Goal: Task Accomplishment & Management: Use online tool/utility

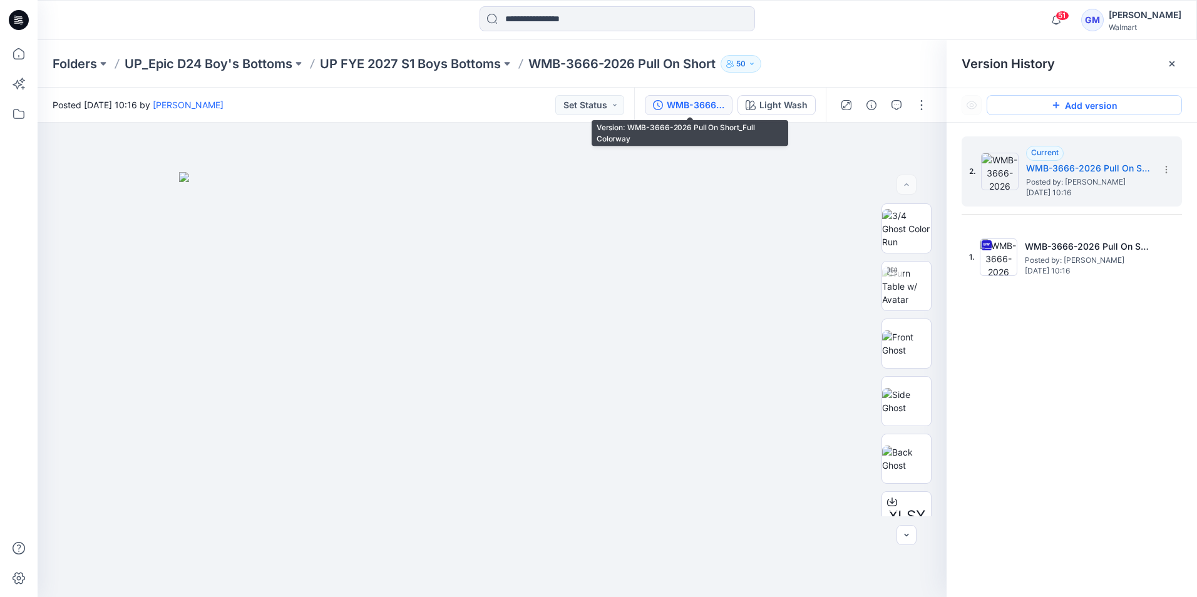
click at [1093, 105] on button "Add version" at bounding box center [1084, 105] width 195 height 20
click at [1072, 110] on button "Add version" at bounding box center [1084, 105] width 195 height 20
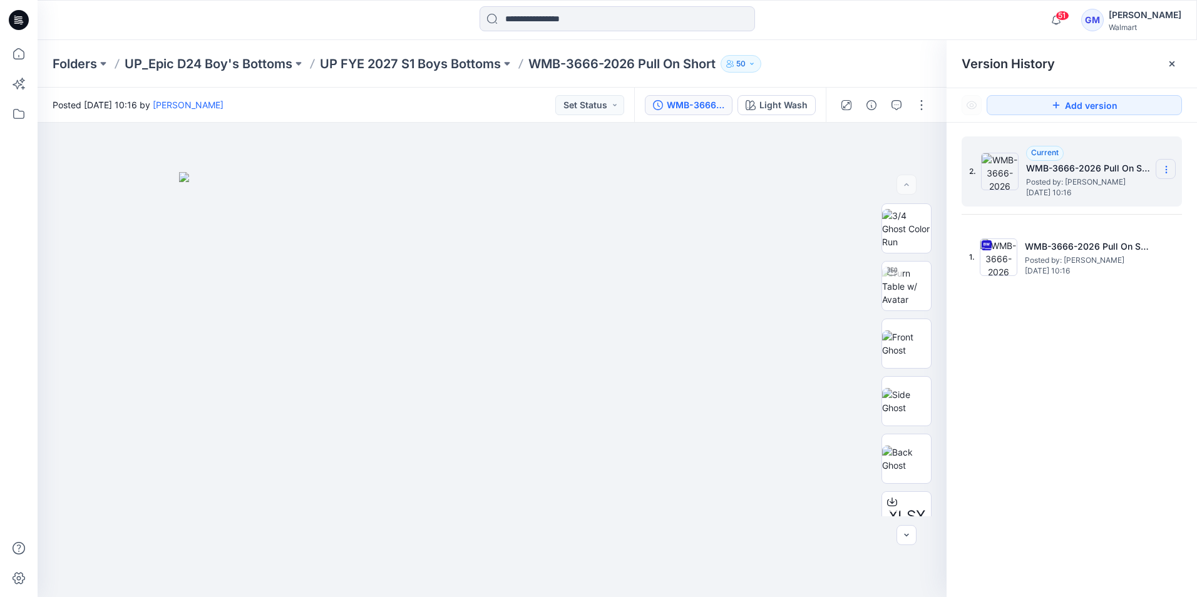
click at [1165, 165] on icon at bounding box center [1167, 170] width 10 height 10
click at [1109, 193] on span "Duplicate Version" at bounding box center [1086, 194] width 71 height 15
click at [923, 105] on button "button" at bounding box center [922, 105] width 20 height 20
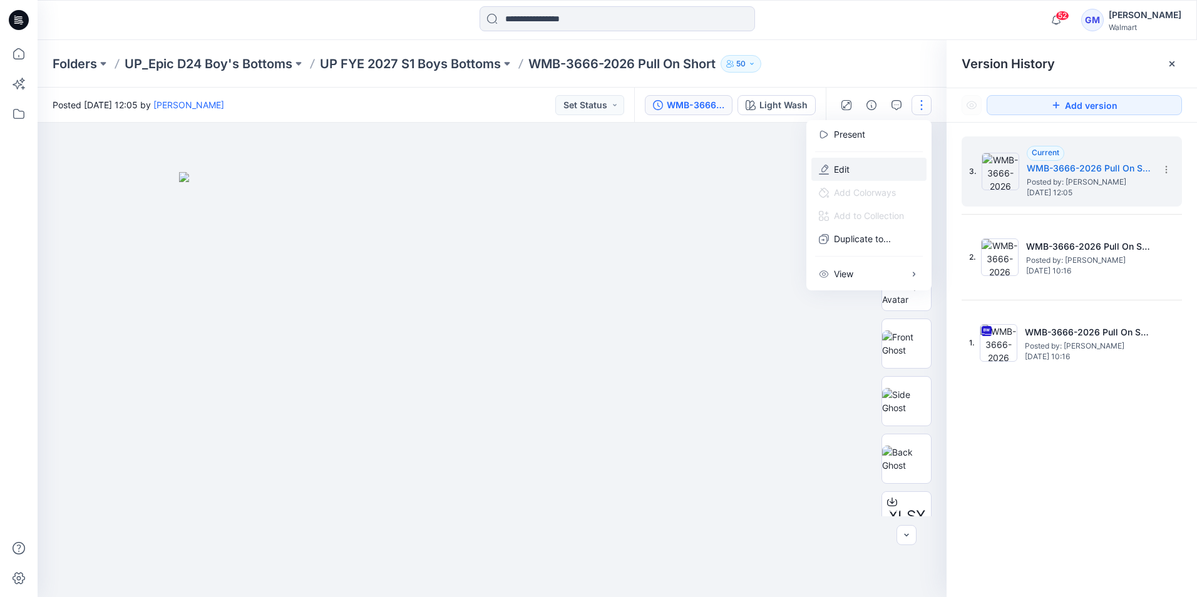
click at [851, 163] on button "Edit" at bounding box center [869, 169] width 115 height 23
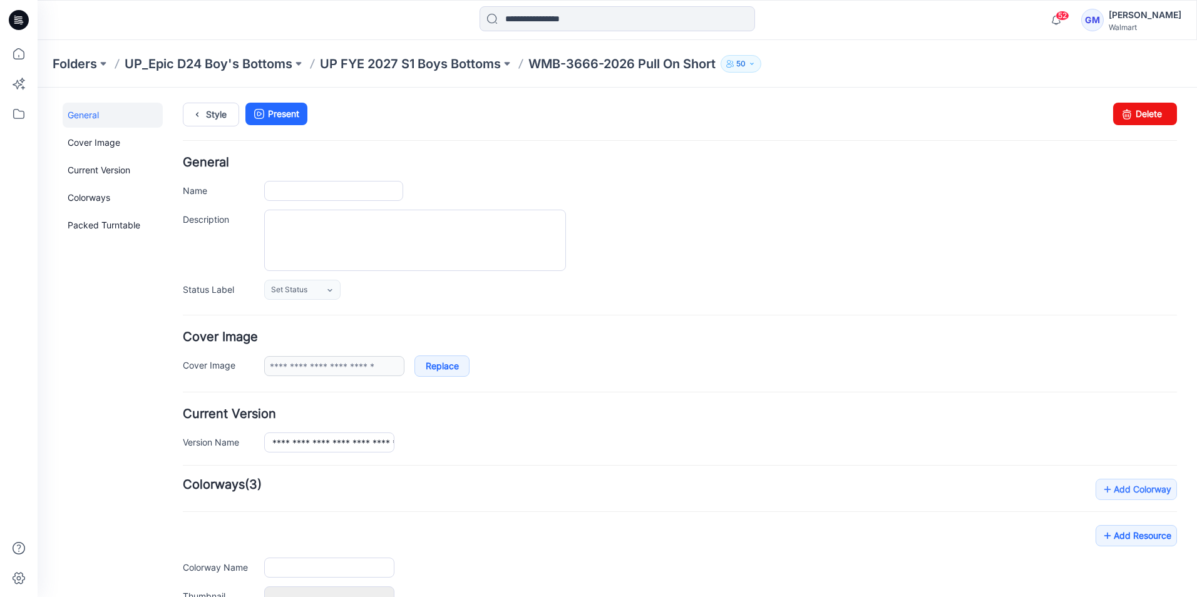
type input "**********"
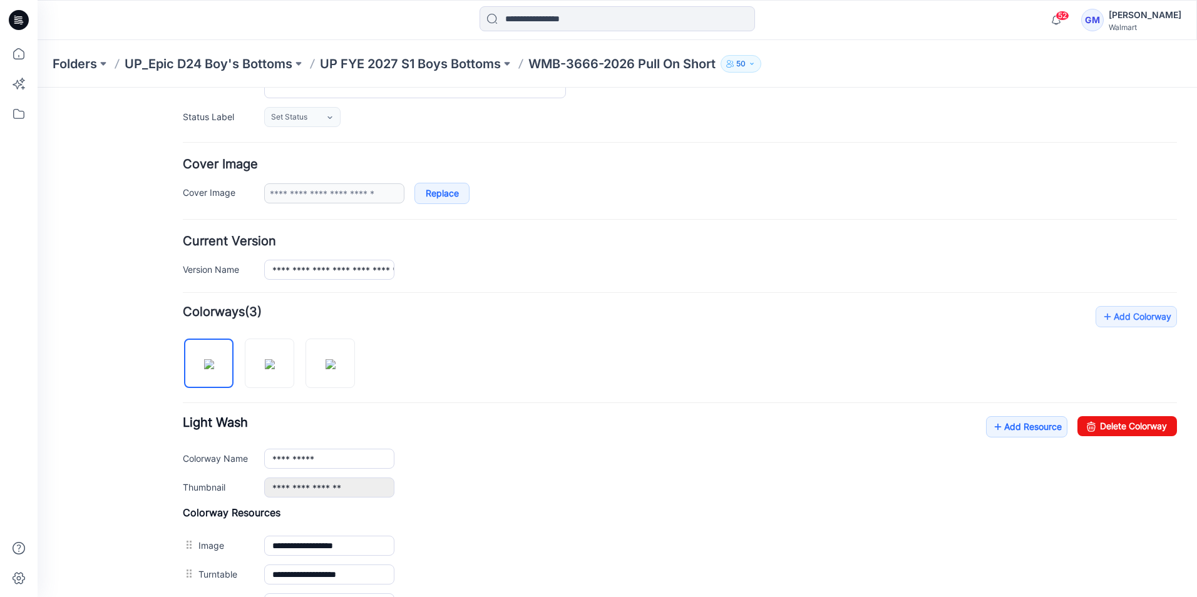
scroll to position [251, 0]
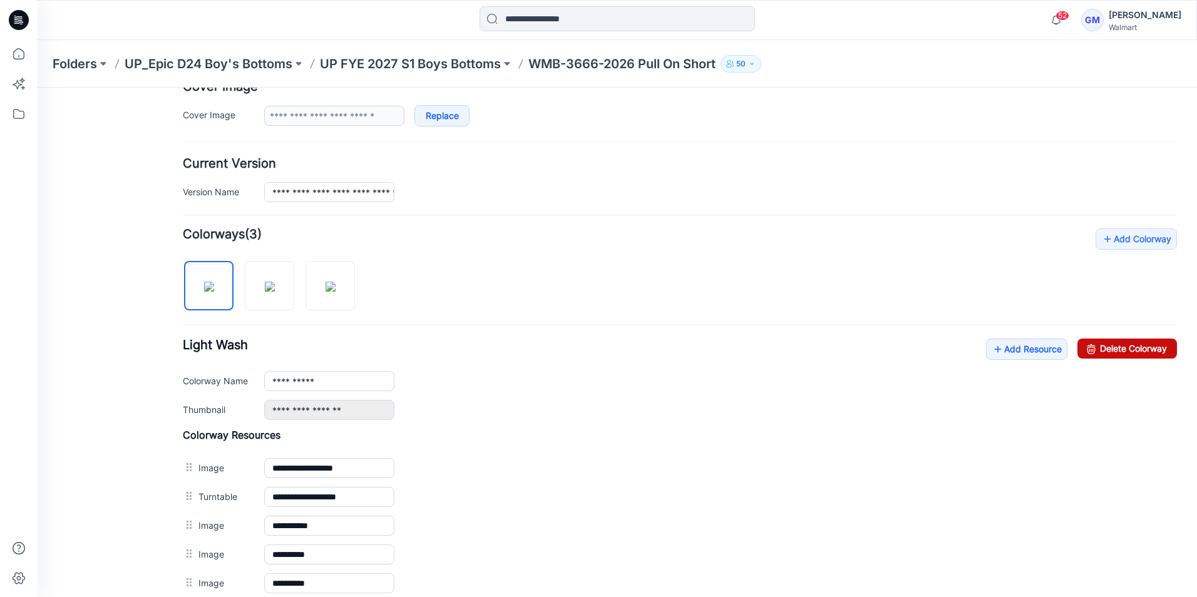
click at [1123, 352] on link "Delete Colorway" at bounding box center [1128, 349] width 100 height 20
click at [1112, 350] on link "Delete Colorway" at bounding box center [1128, 349] width 100 height 20
type input "**********"
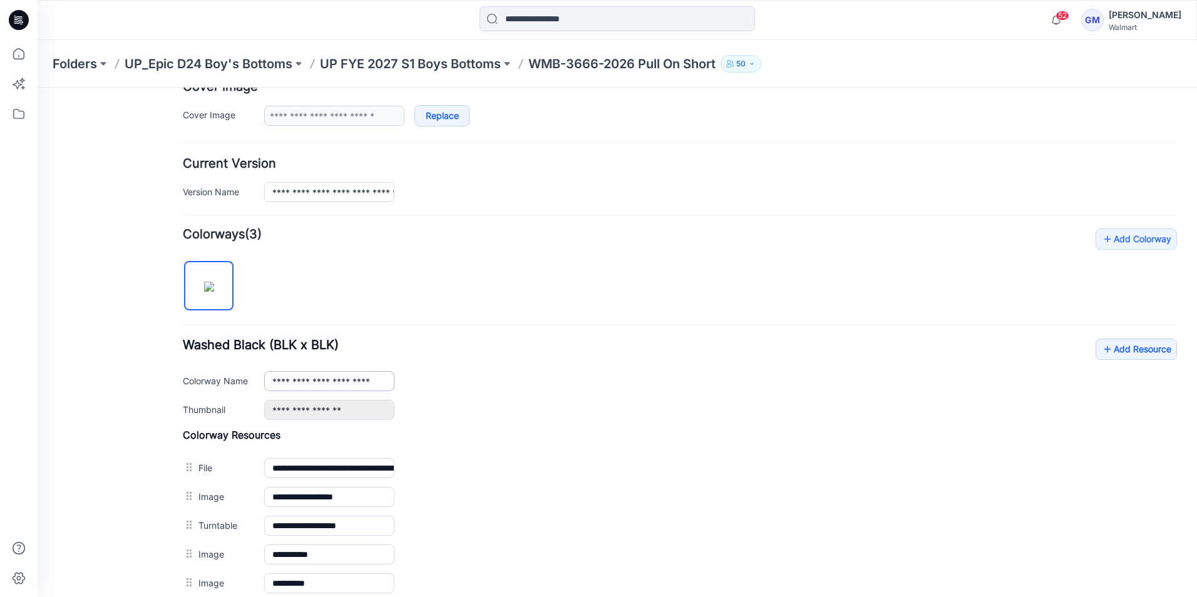
scroll to position [376, 0]
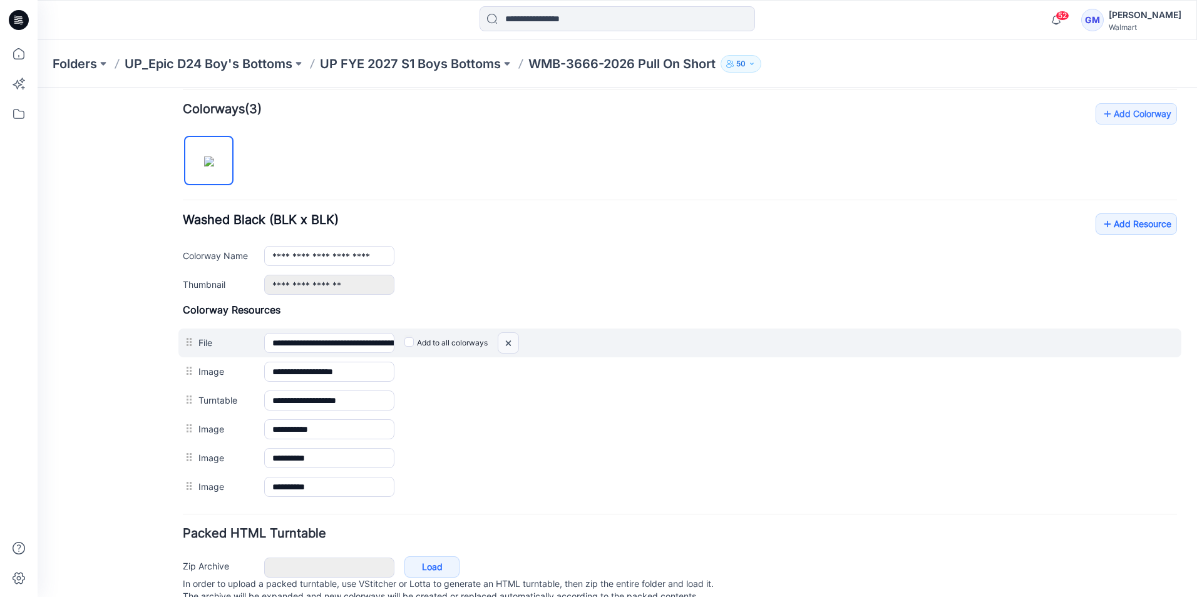
click at [512, 341] on img at bounding box center [509, 343] width 20 height 21
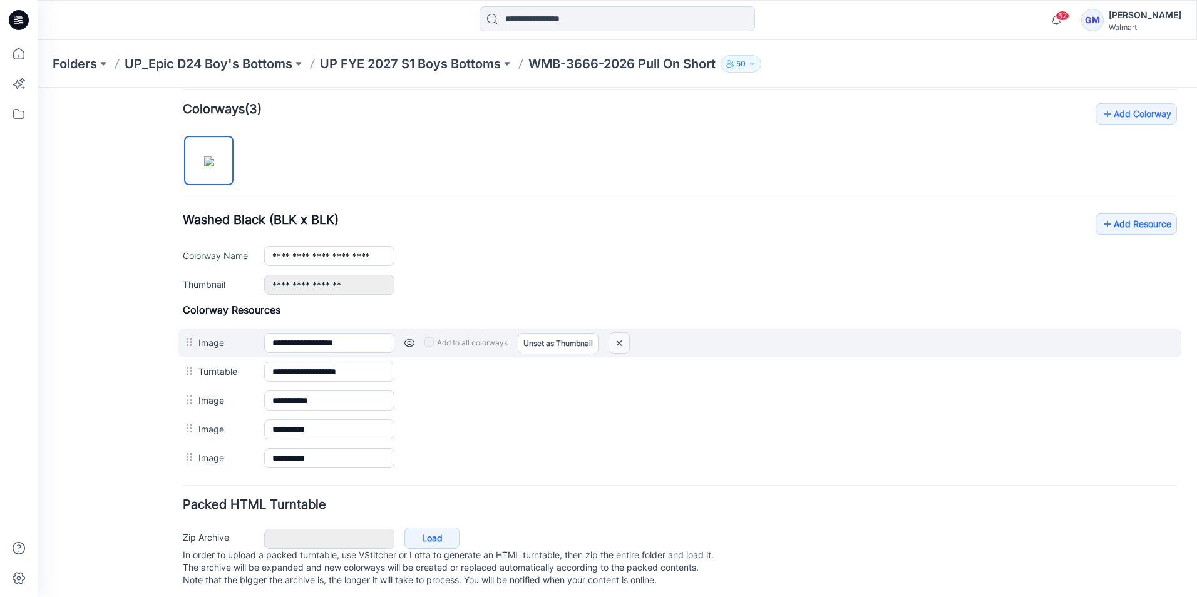
click at [619, 347] on img at bounding box center [619, 343] width 20 height 21
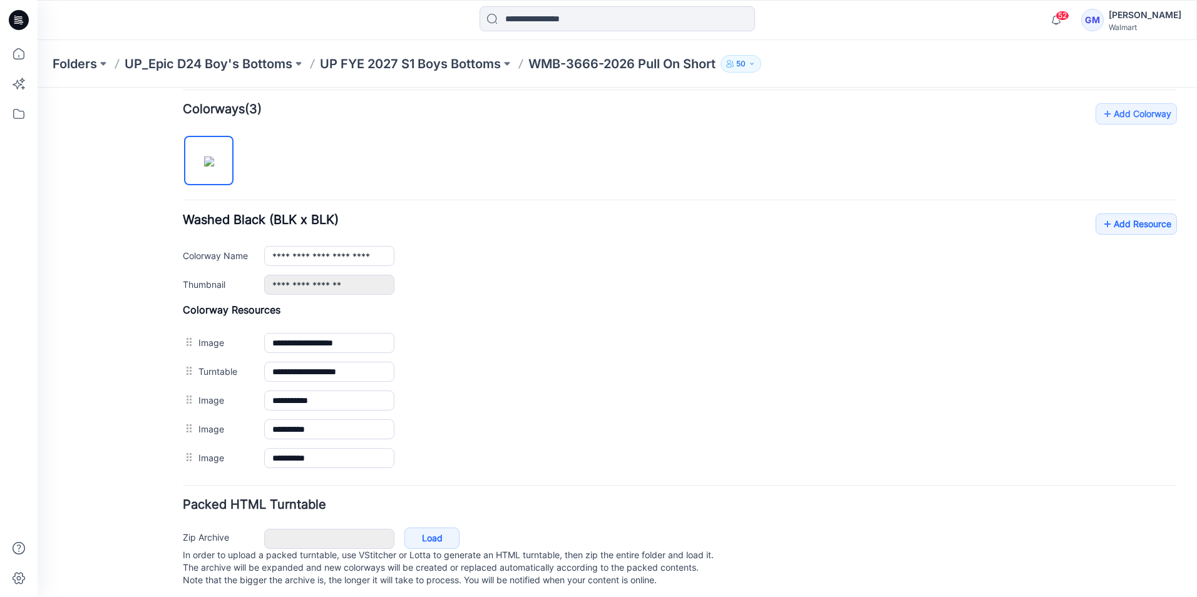
scroll to position [366, 0]
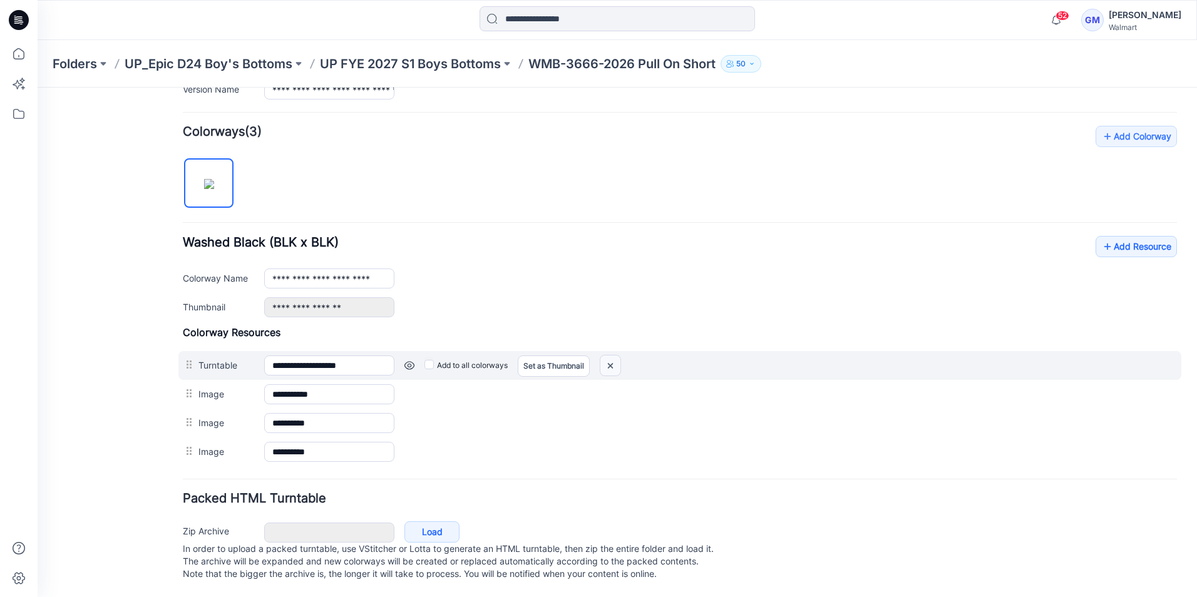
click at [618, 356] on img at bounding box center [611, 366] width 20 height 21
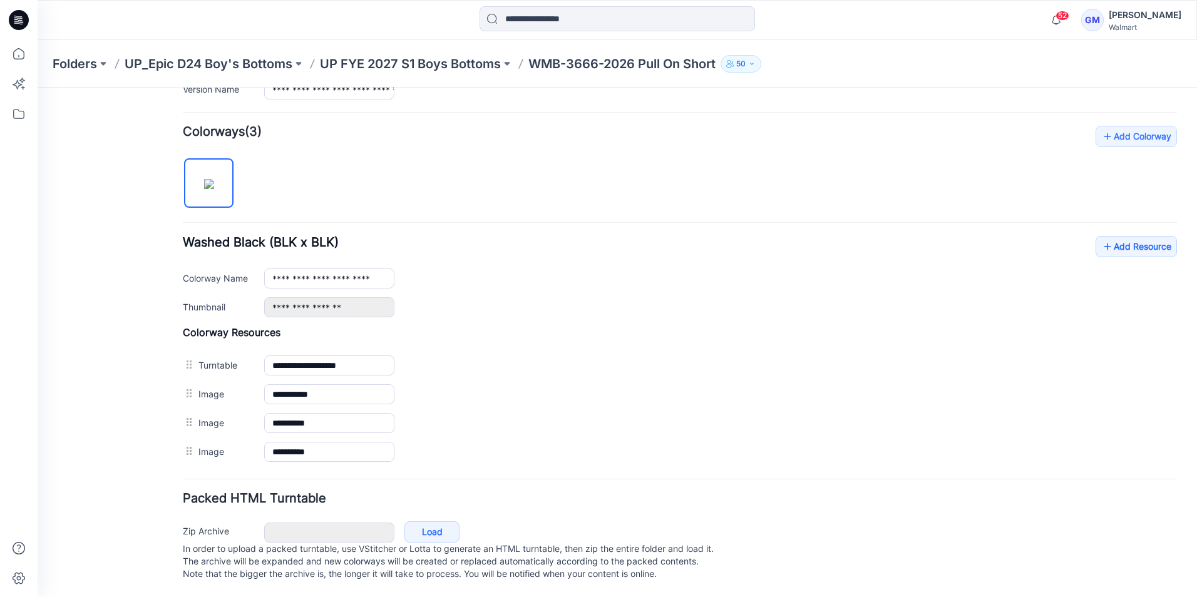
scroll to position [337, 0]
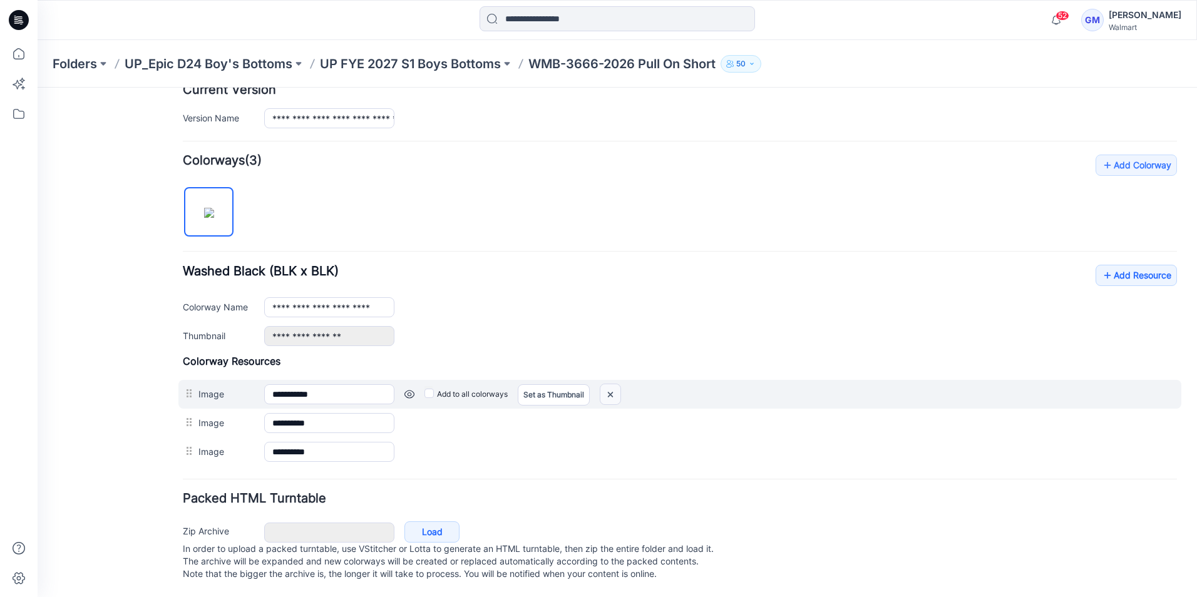
click at [607, 385] on img at bounding box center [611, 395] width 20 height 21
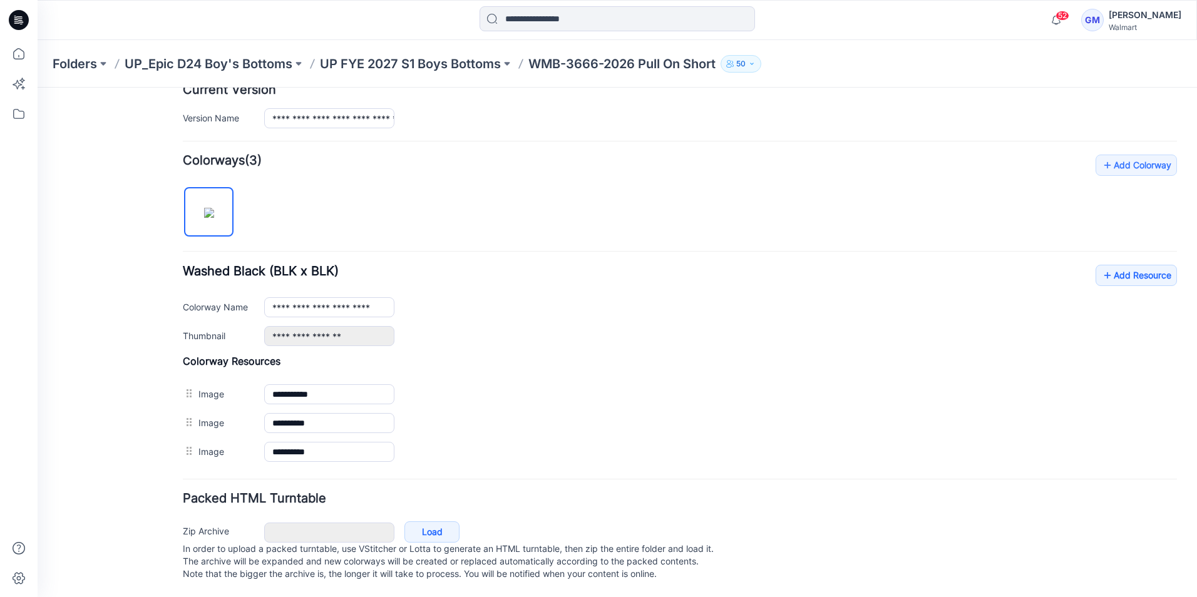
scroll to position [308, 0]
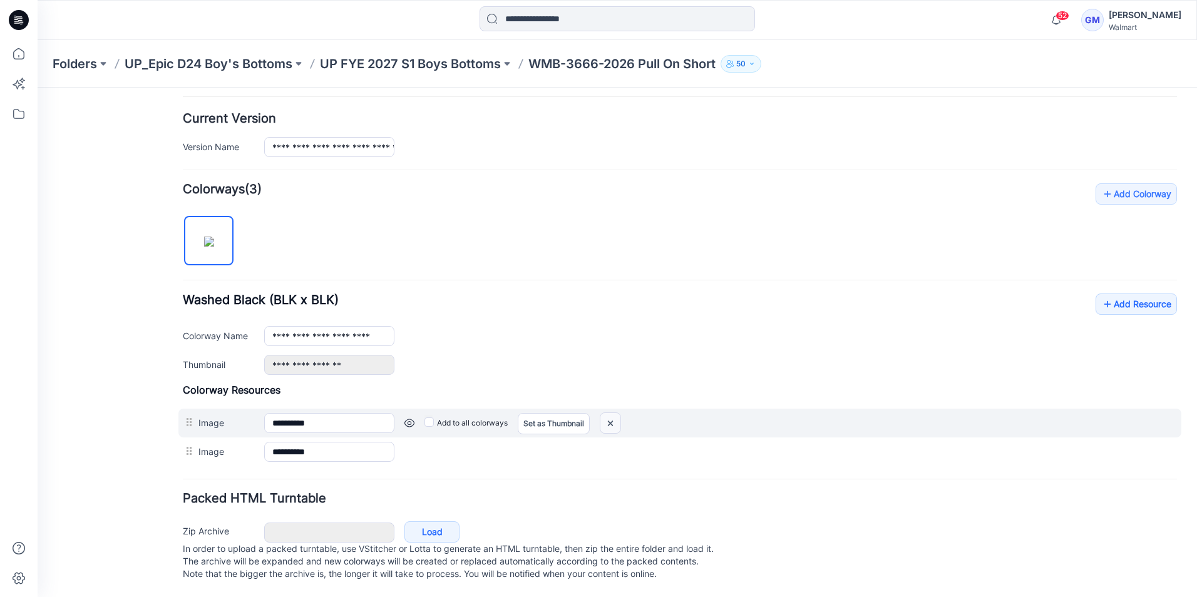
click at [609, 413] on img at bounding box center [611, 423] width 20 height 21
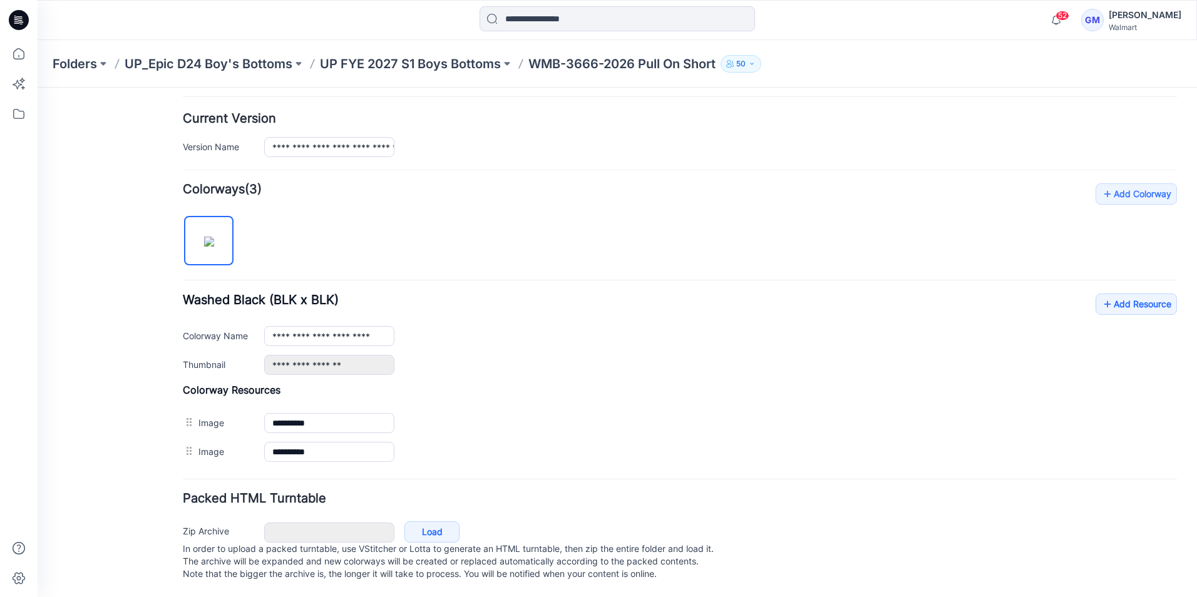
scroll to position [279, 0]
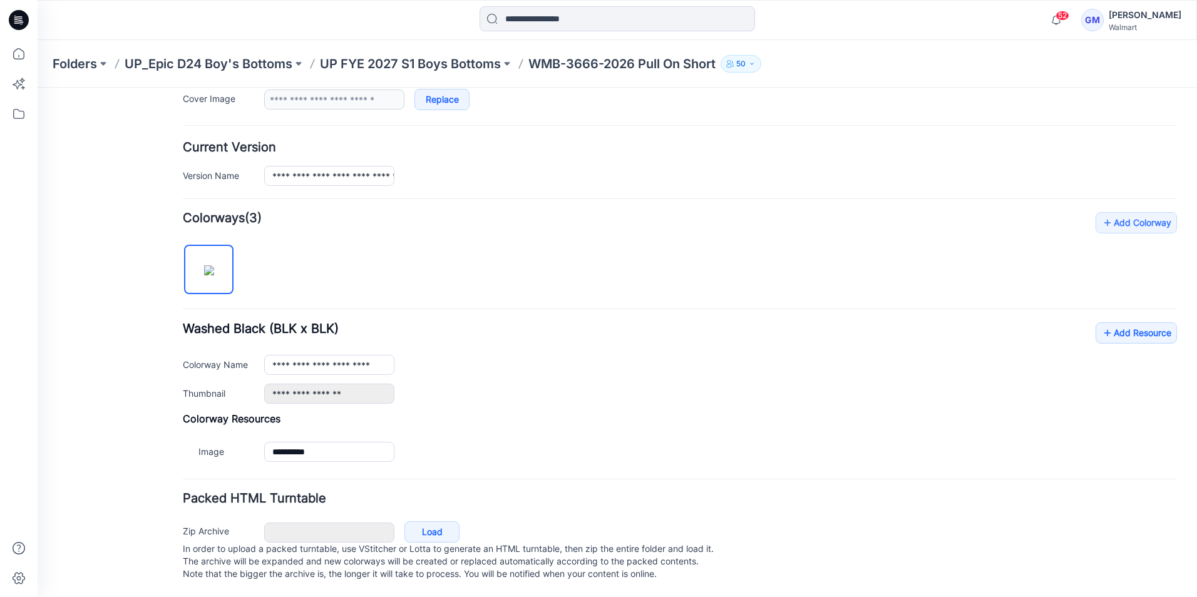
click at [38, 88] on img at bounding box center [38, 88] width 0 height 0
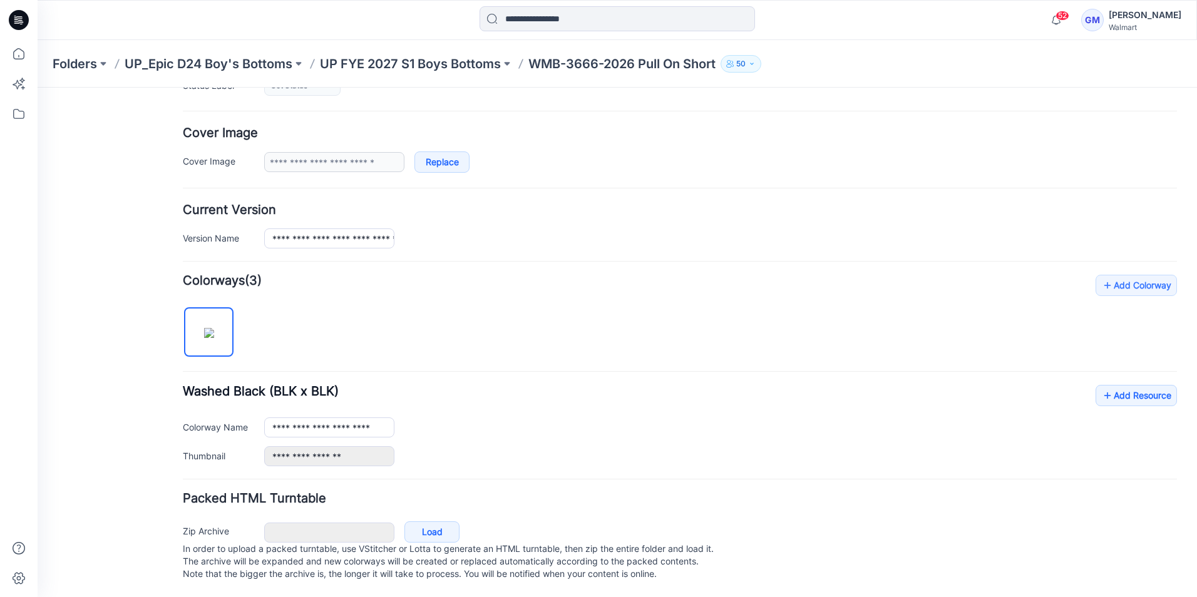
scroll to position [217, 0]
click at [1116, 385] on link "Add Resource" at bounding box center [1136, 395] width 81 height 21
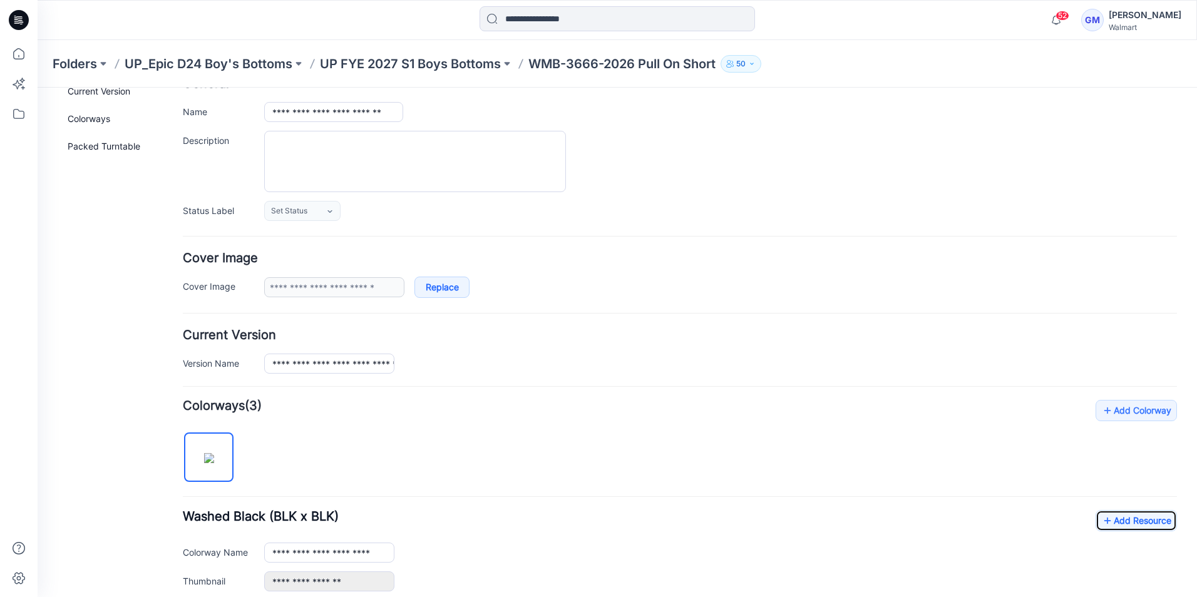
scroll to position [0, 0]
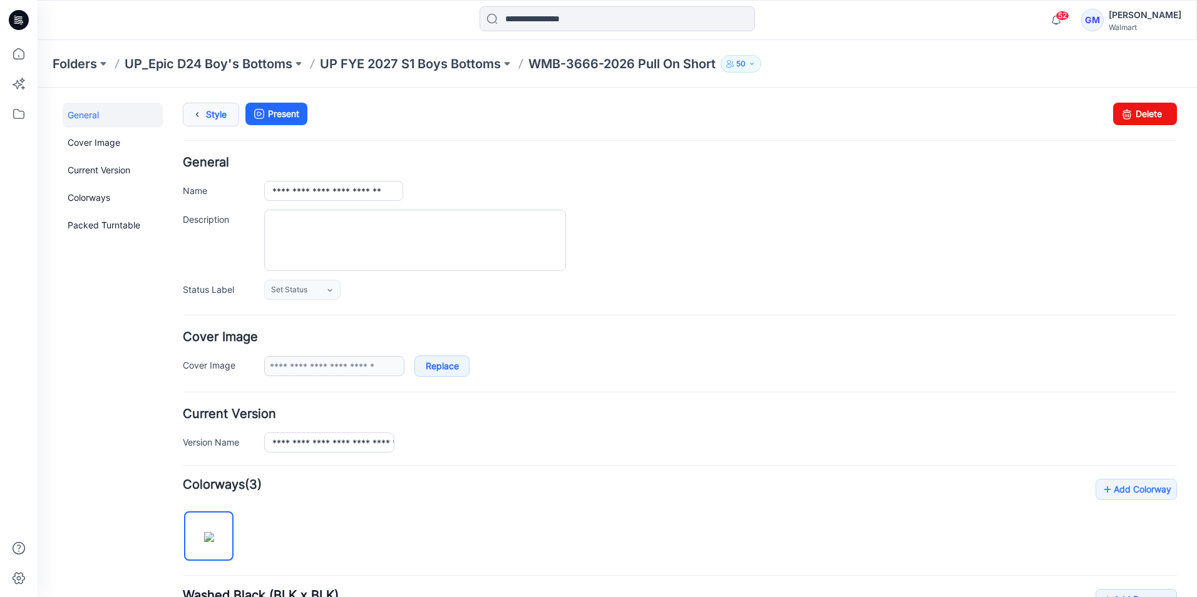
click at [210, 116] on link "Style" at bounding box center [211, 115] width 56 height 24
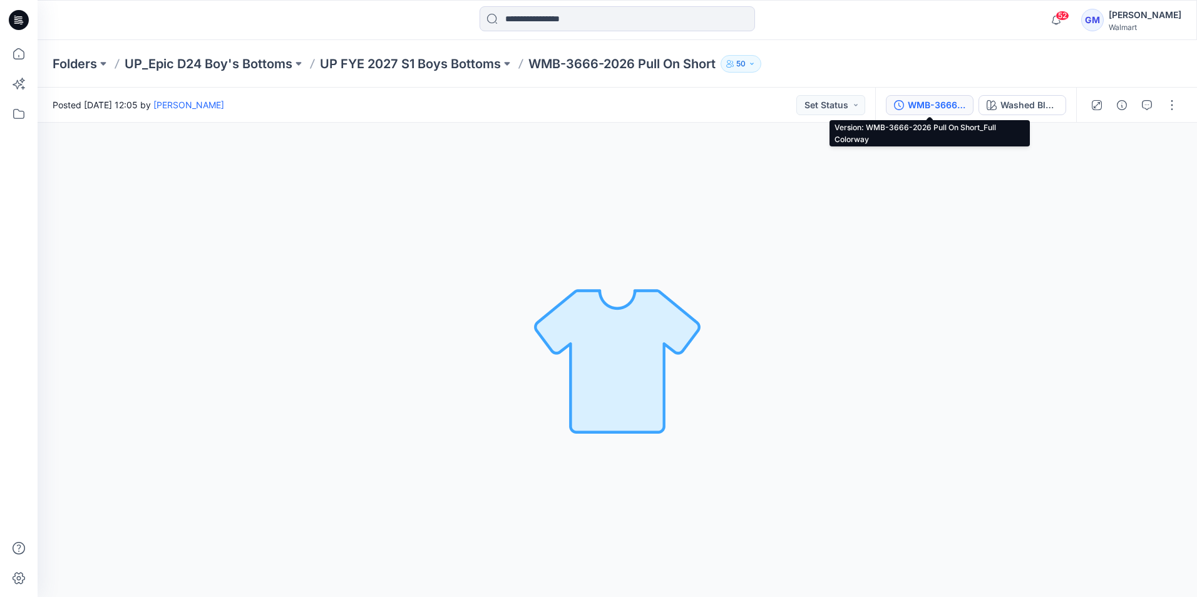
click at [930, 104] on div "WMB-3666-2026 Pull On Short_Full Colorway" at bounding box center [937, 105] width 58 height 14
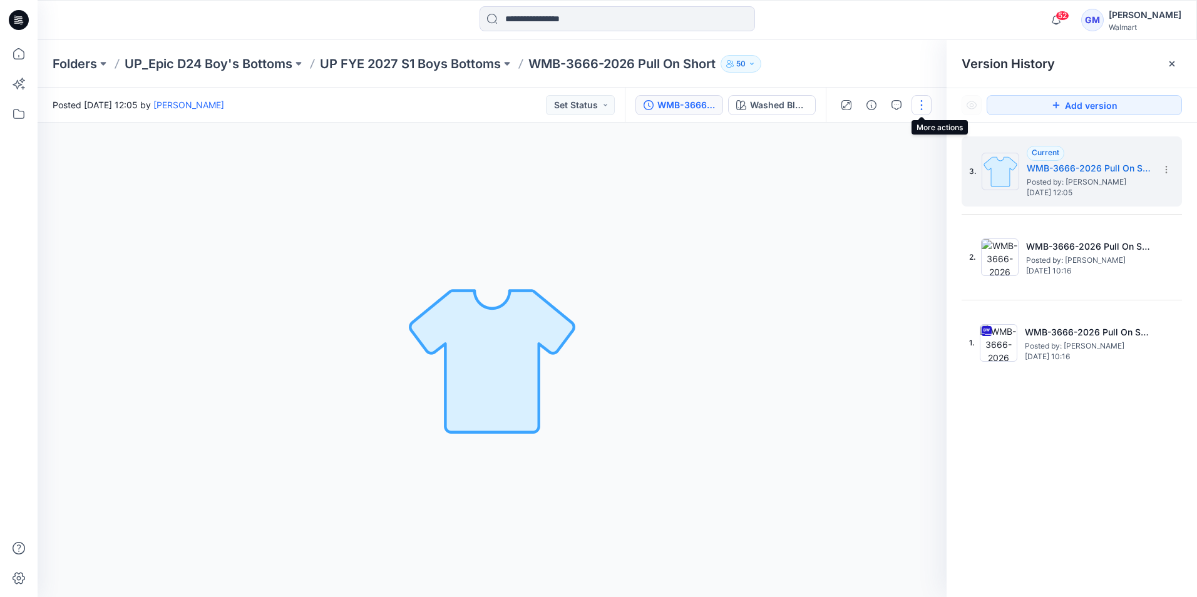
click at [914, 103] on button "button" at bounding box center [922, 105] width 20 height 20
click at [845, 170] on p "Edit" at bounding box center [842, 169] width 16 height 13
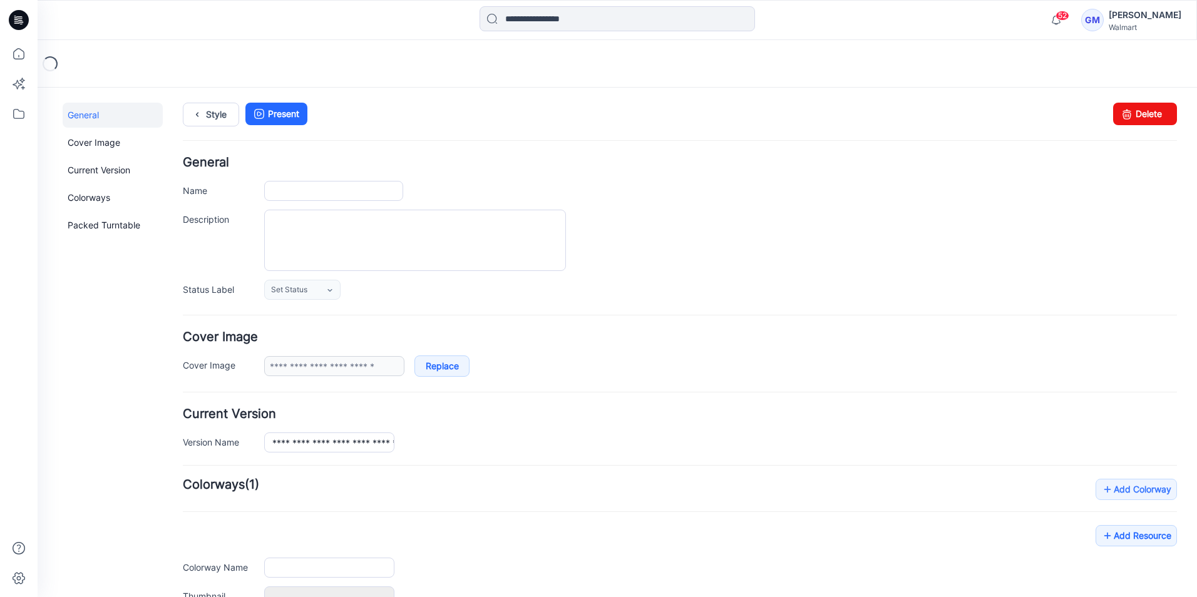
type input "**********"
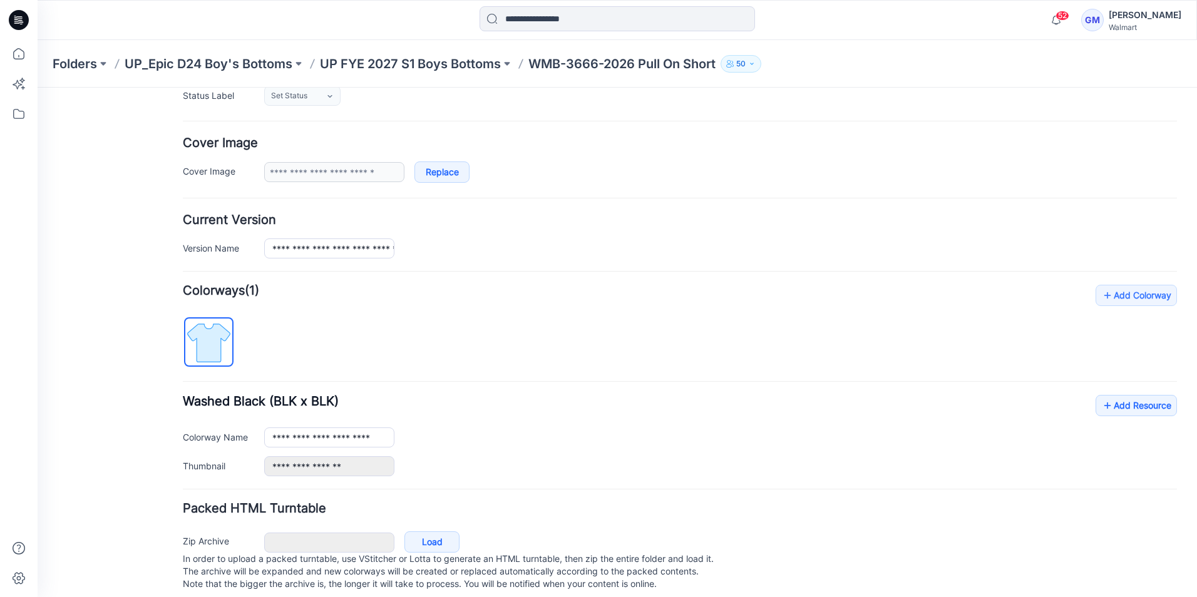
scroll to position [217, 0]
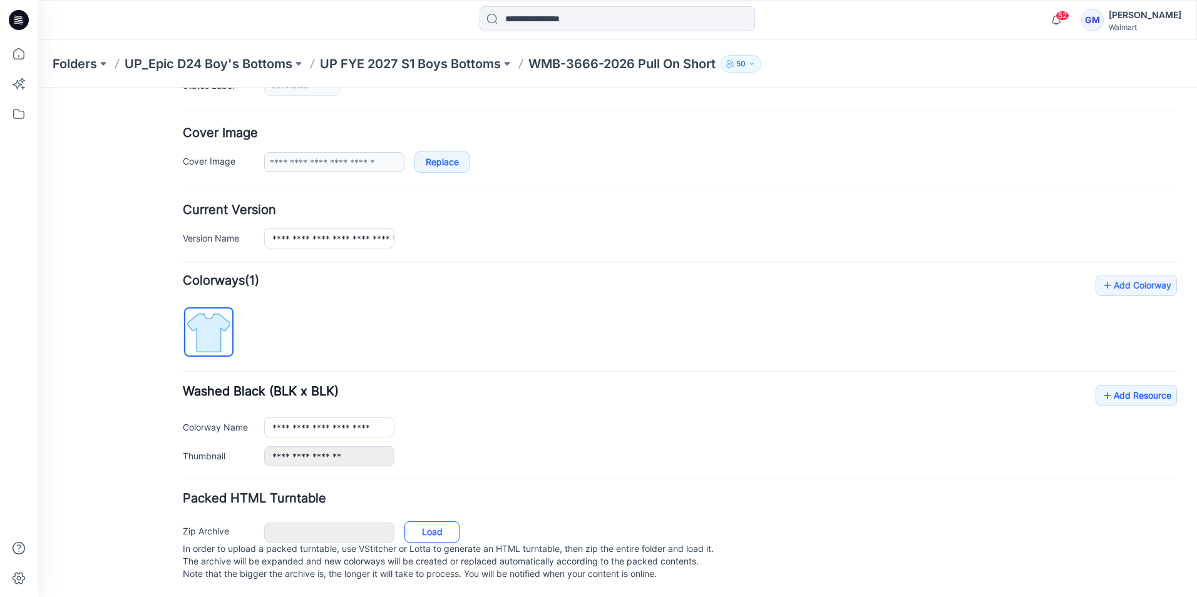
click at [436, 522] on link "Load" at bounding box center [432, 532] width 55 height 21
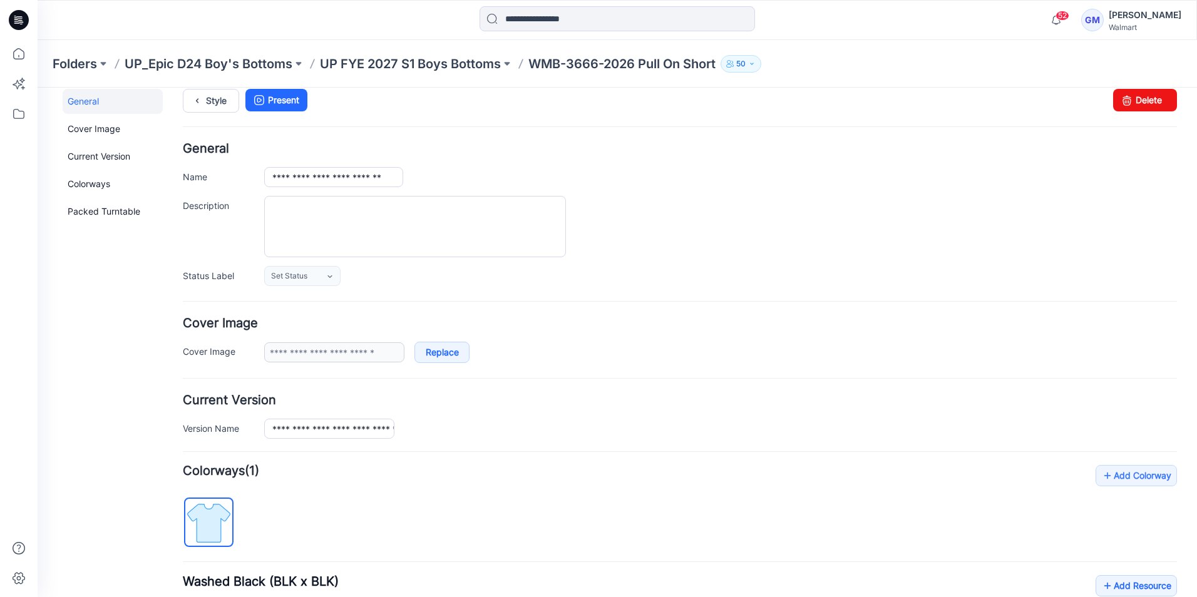
scroll to position [0, 0]
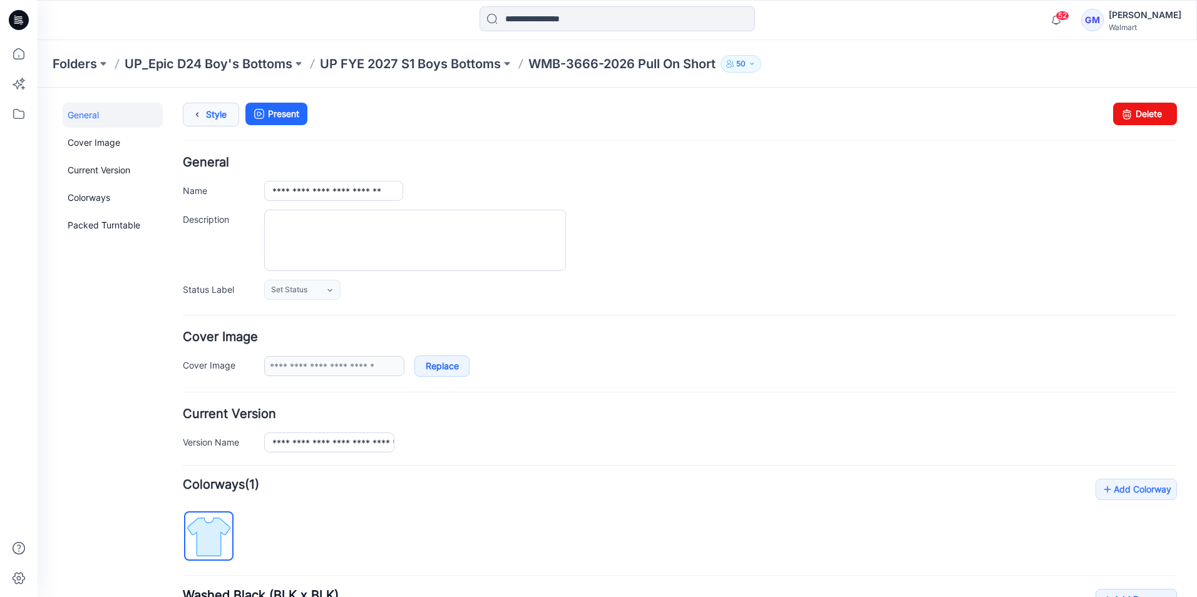
click at [217, 121] on link "Style" at bounding box center [211, 115] width 56 height 24
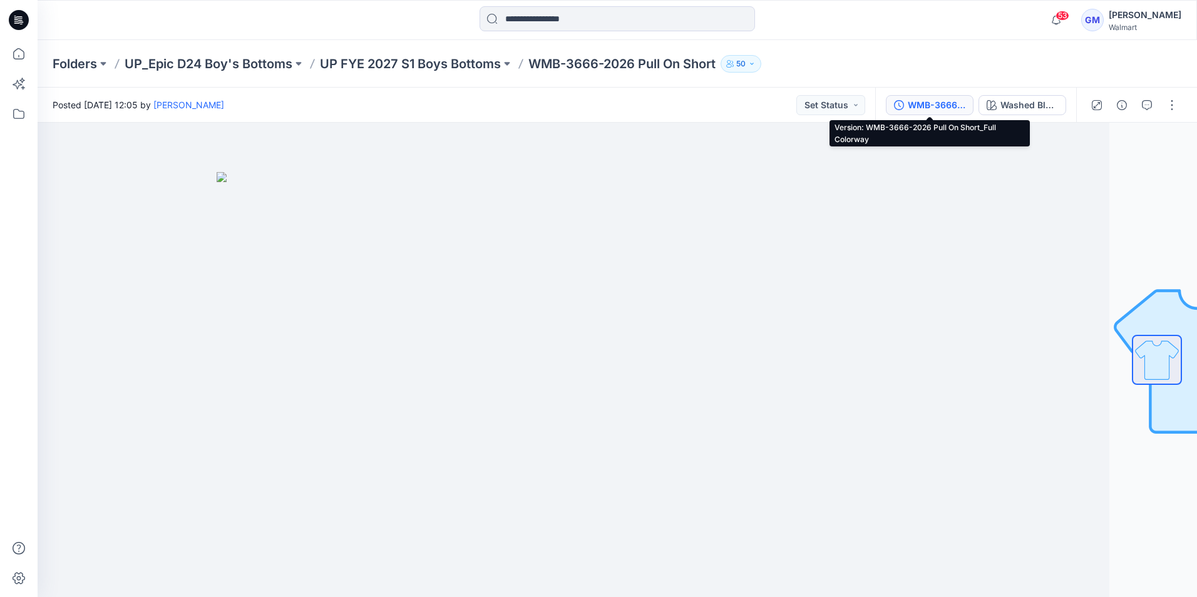
click at [934, 108] on div "WMB-3666-2026 Pull On Short_Full Colorway" at bounding box center [937, 105] width 58 height 14
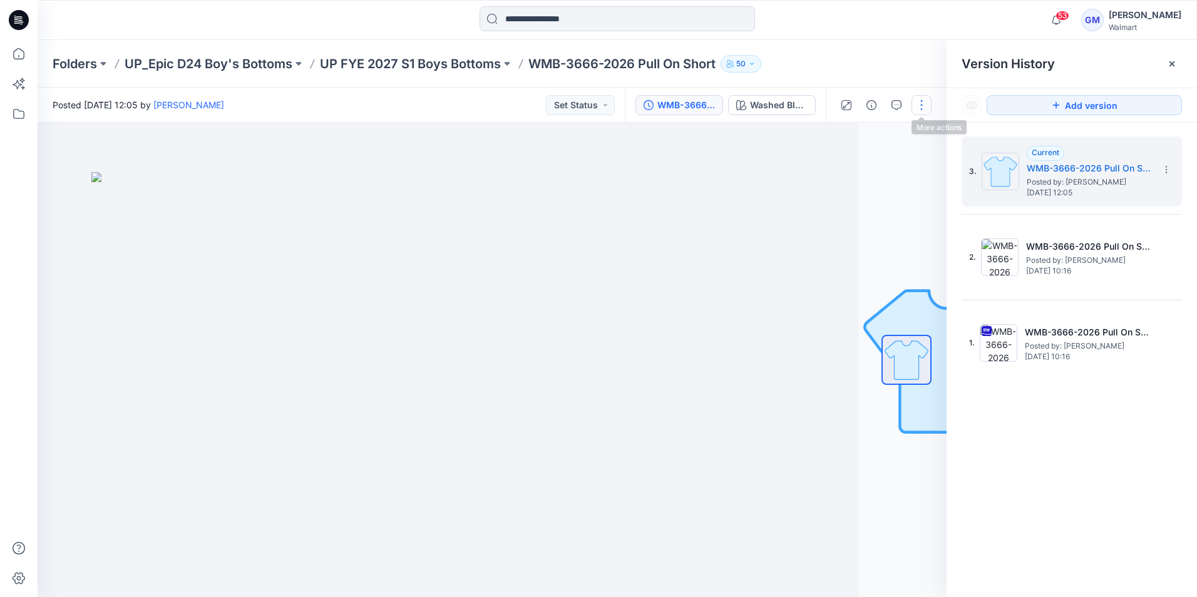
click at [921, 105] on button "button" at bounding box center [922, 105] width 20 height 20
click at [851, 171] on button "Edit" at bounding box center [869, 169] width 115 height 23
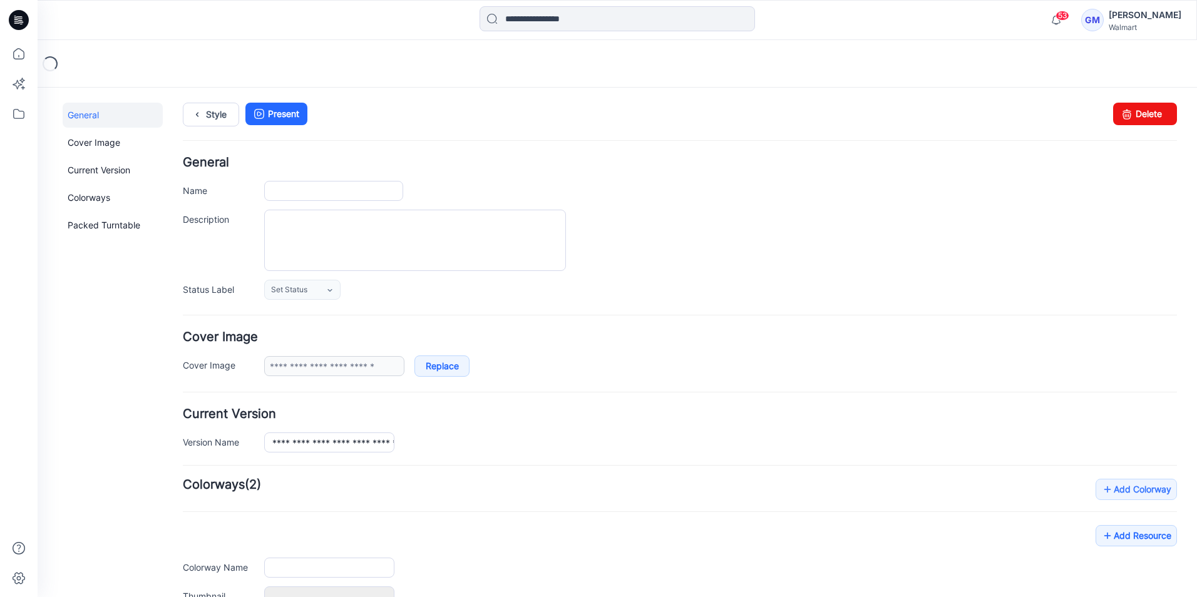
type input "**********"
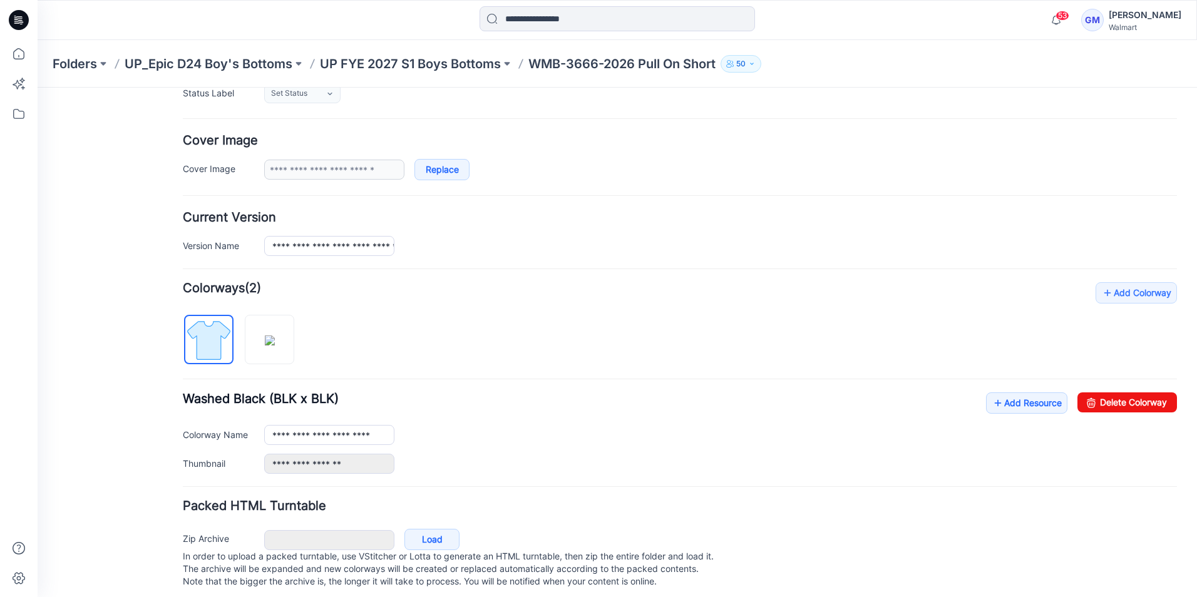
scroll to position [217, 0]
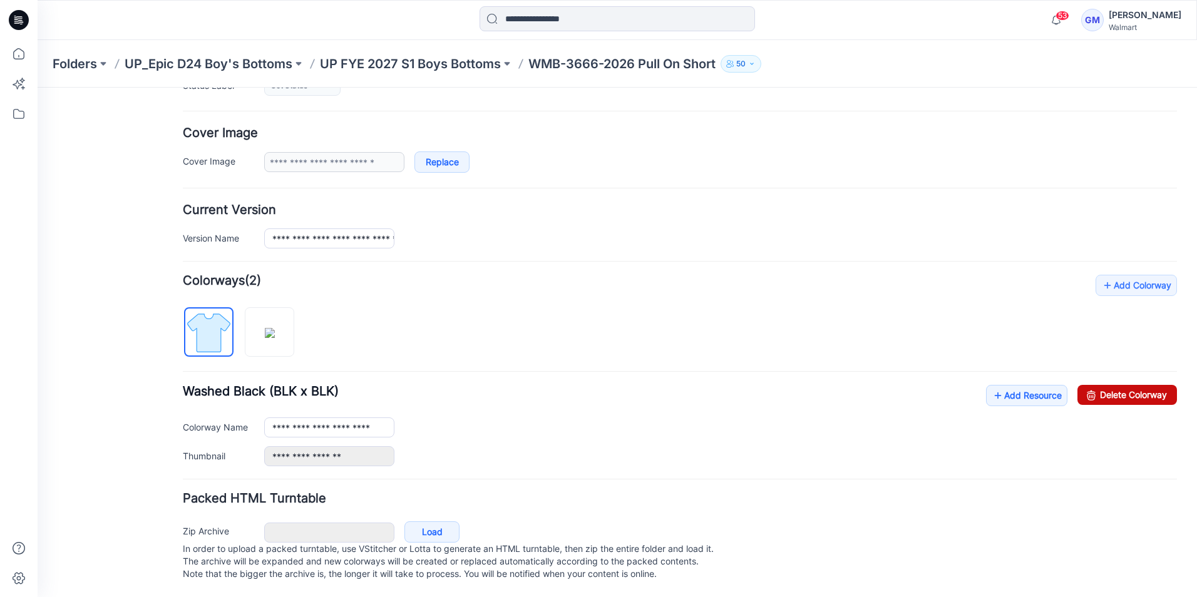
click at [1147, 385] on link "Delete Colorway" at bounding box center [1128, 395] width 100 height 20
type input "**********"
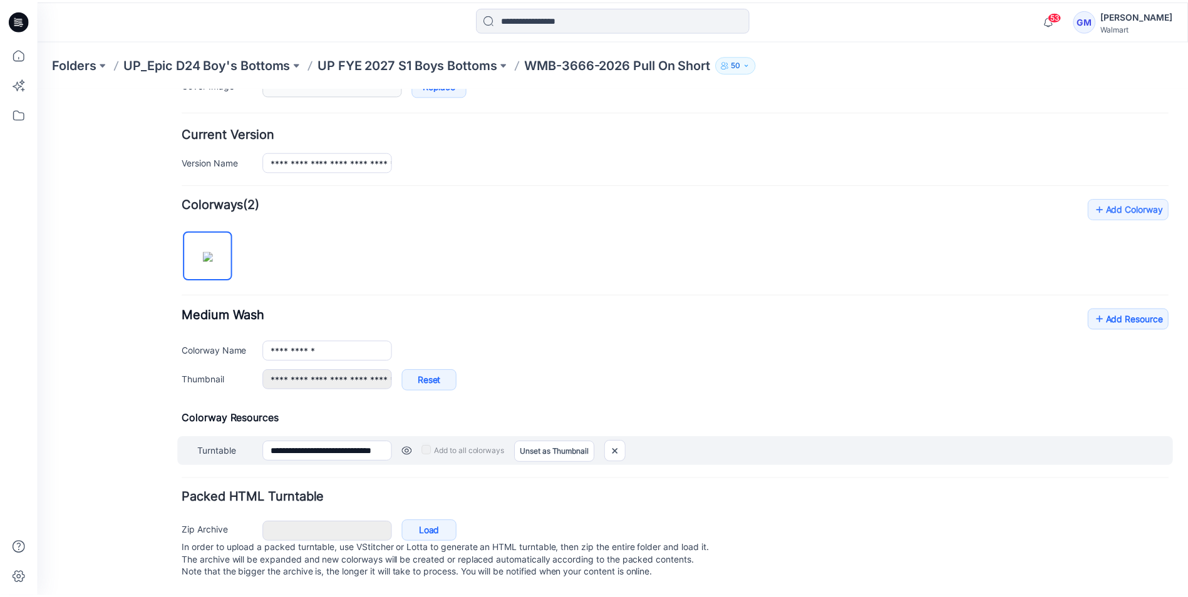
scroll to position [293, 0]
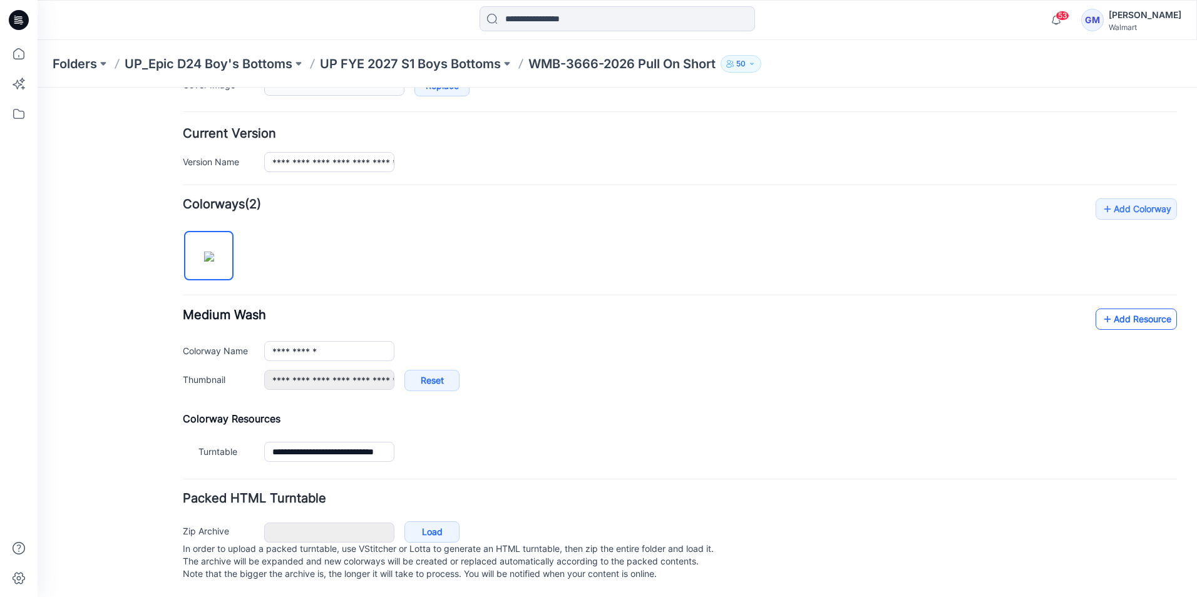
click at [1112, 309] on link "Add Resource" at bounding box center [1136, 319] width 81 height 21
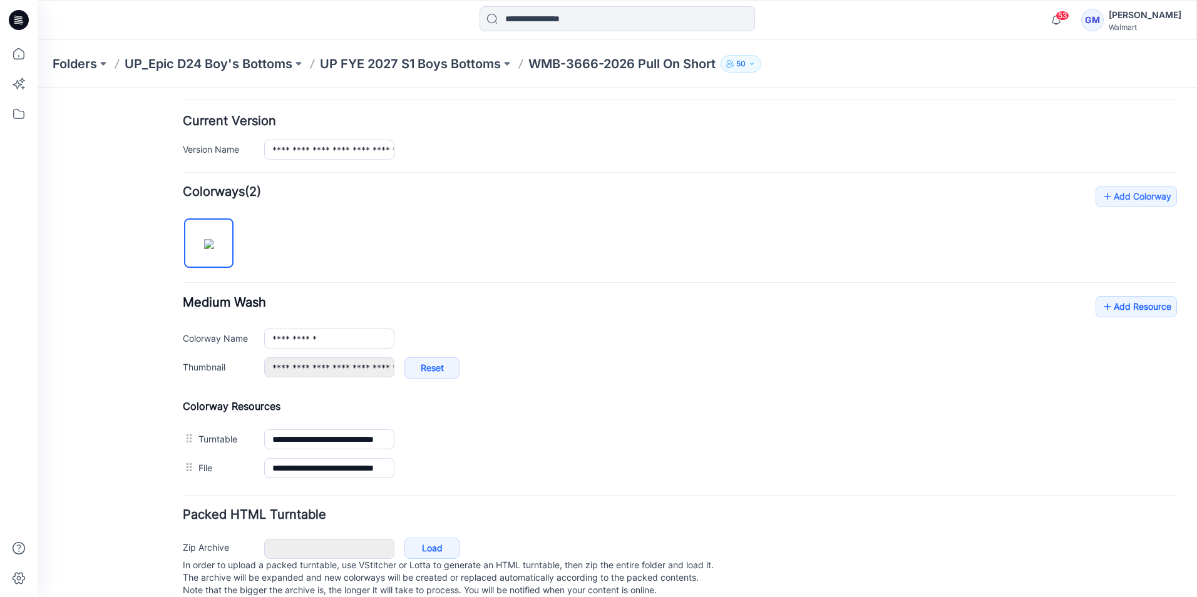
click at [17, 24] on icon at bounding box center [19, 20] width 20 height 20
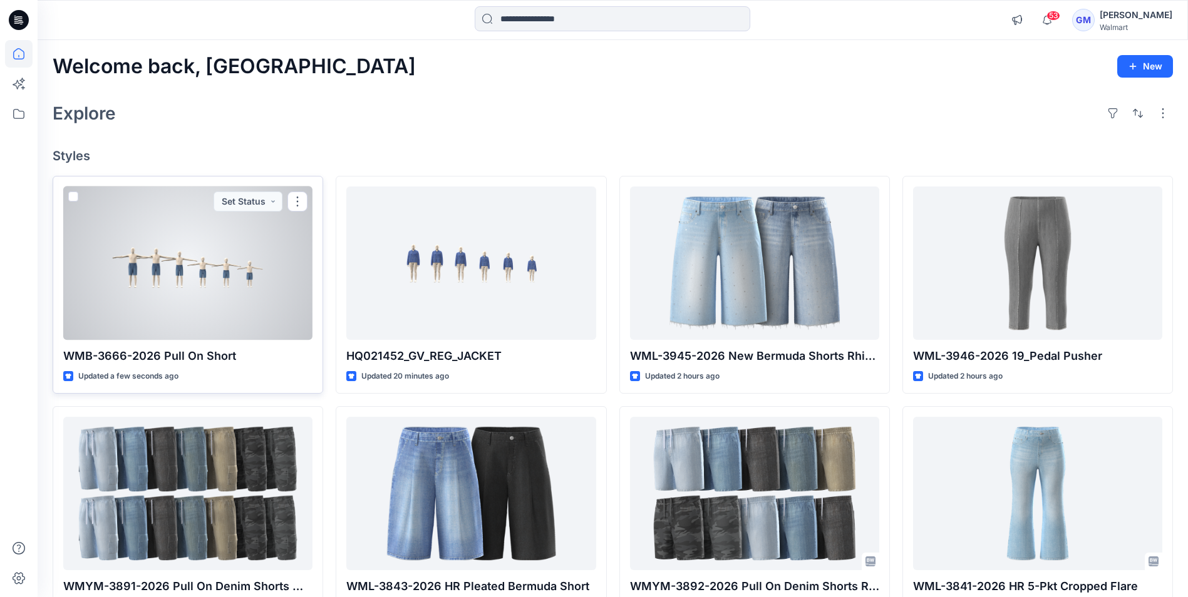
click at [237, 321] on div at bounding box center [187, 263] width 249 height 153
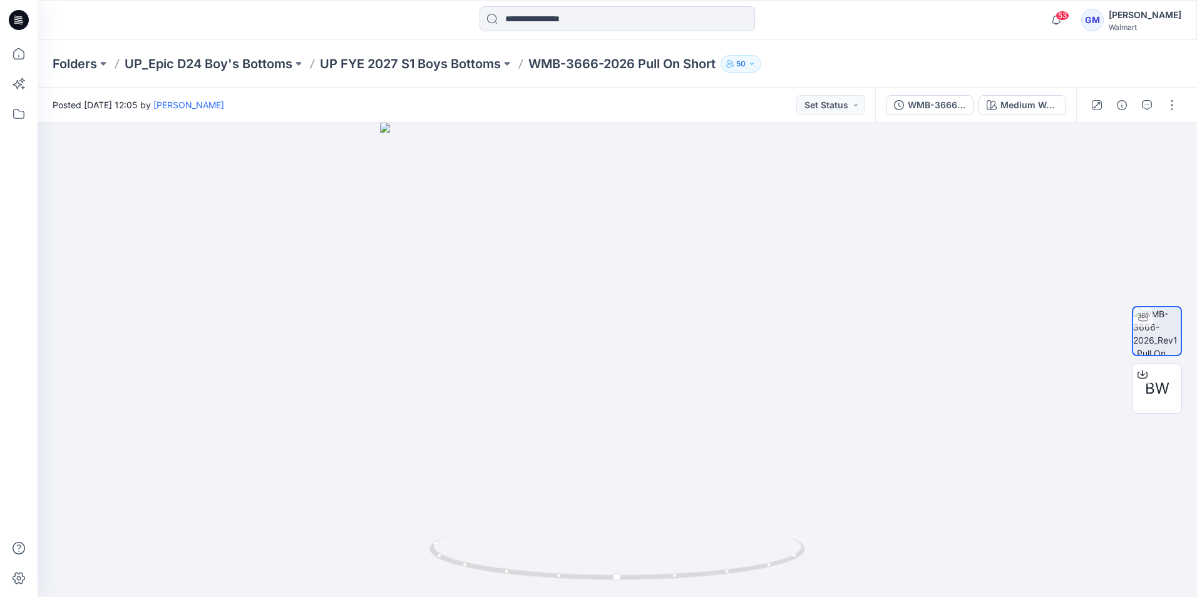
click at [395, 17] on div at bounding box center [618, 20] width 580 height 28
click at [865, 54] on div "Folders UP_Epic D24 Boy's Bottoms UP FYE 2027 S1 Boys Bottoms WMB-3666-2026 Pul…" at bounding box center [618, 64] width 1160 height 48
click at [1172, 106] on button "button" at bounding box center [1172, 105] width 20 height 20
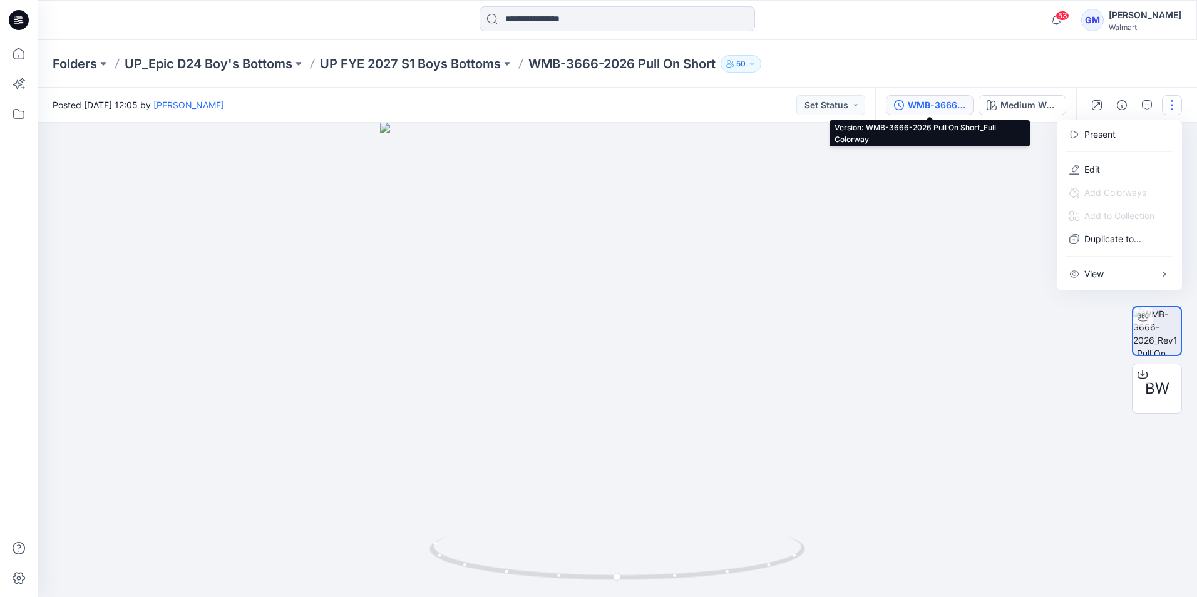
click at [938, 106] on div "WMB-3666-2026 Pull On Short_Full Colorway" at bounding box center [937, 105] width 58 height 14
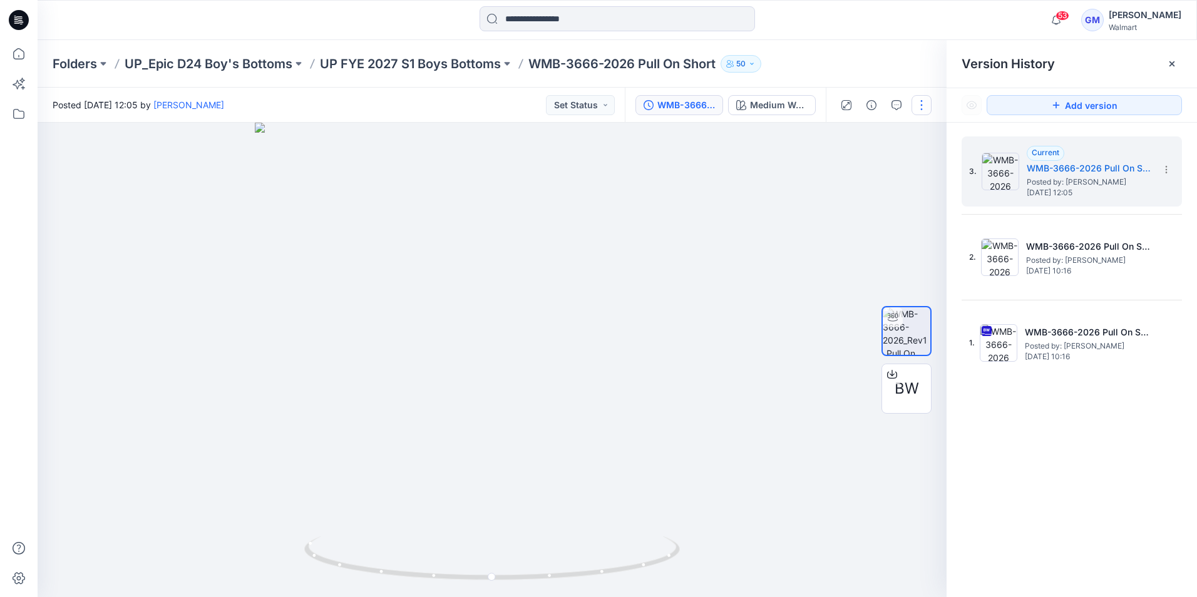
click at [923, 110] on button "button" at bounding box center [922, 105] width 20 height 20
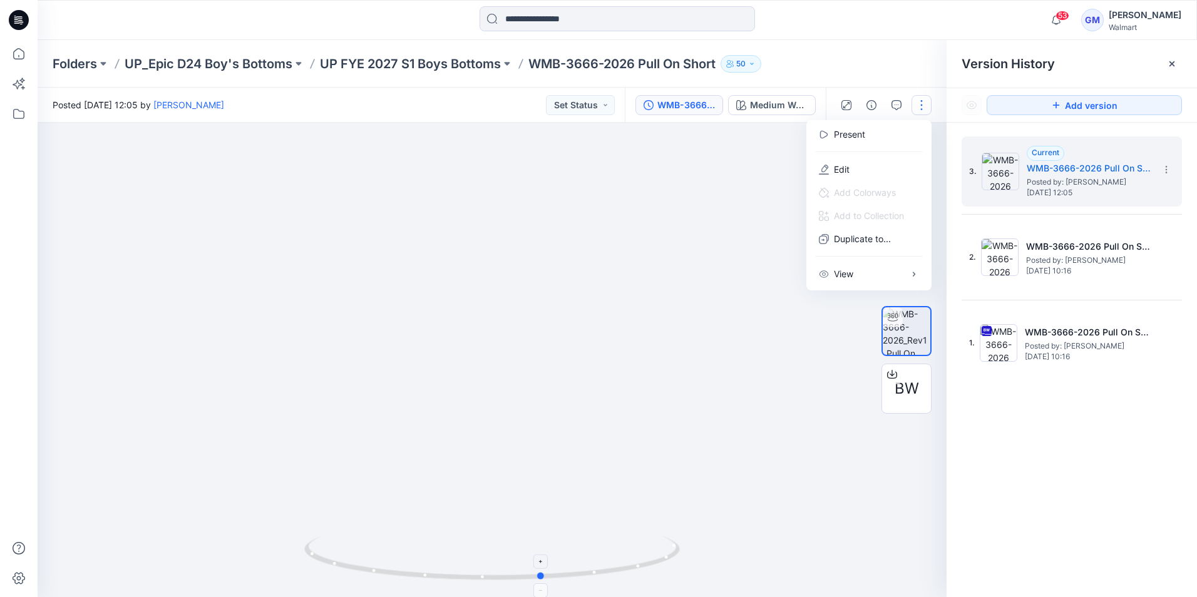
drag, startPoint x: 496, startPoint y: 579, endPoint x: 547, endPoint y: 580, distance: 50.7
click at [547, 580] on icon at bounding box center [493, 560] width 379 height 47
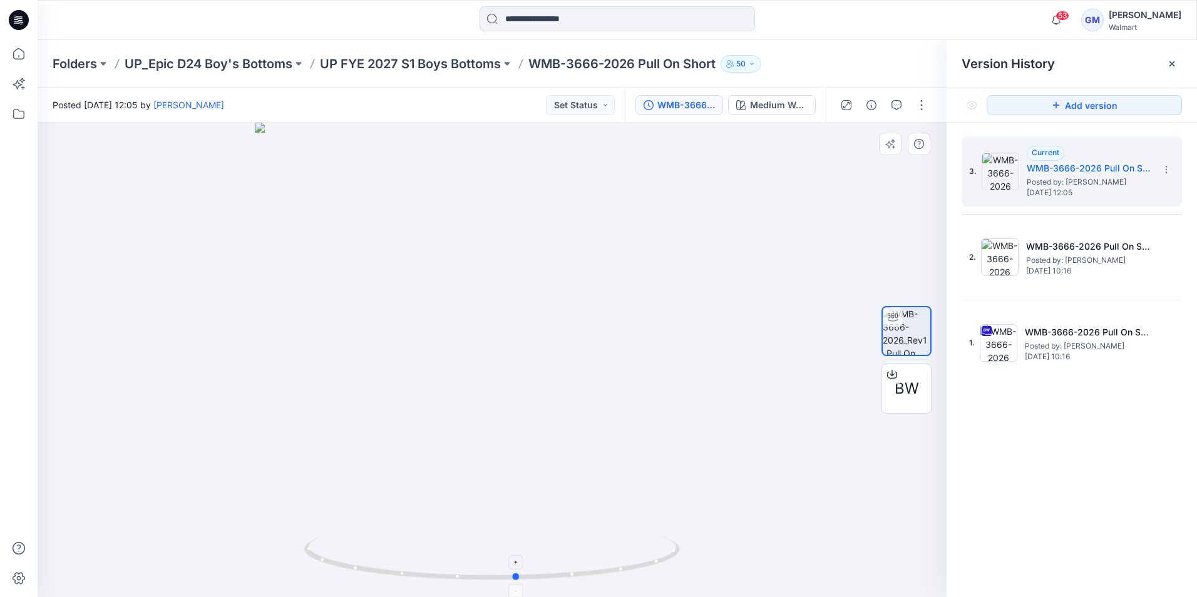
drag, startPoint x: 540, startPoint y: 579, endPoint x: 515, endPoint y: 584, distance: 26.0
click at [515, 584] on icon at bounding box center [493, 560] width 379 height 47
click at [20, 21] on icon at bounding box center [20, 20] width 5 height 1
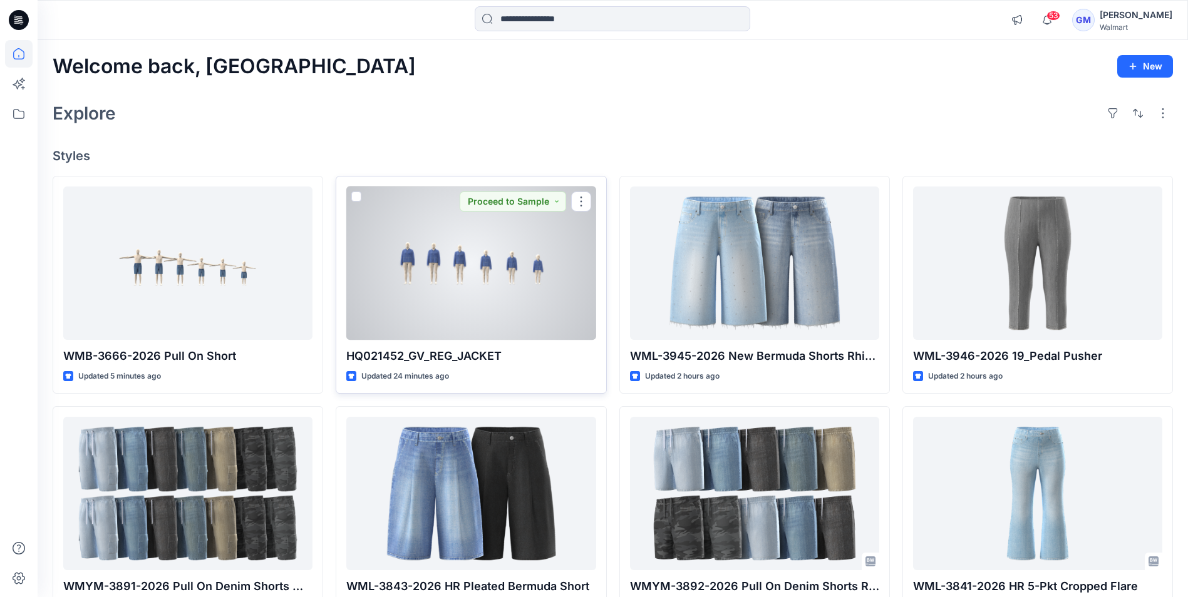
click at [509, 307] on div at bounding box center [470, 263] width 249 height 153
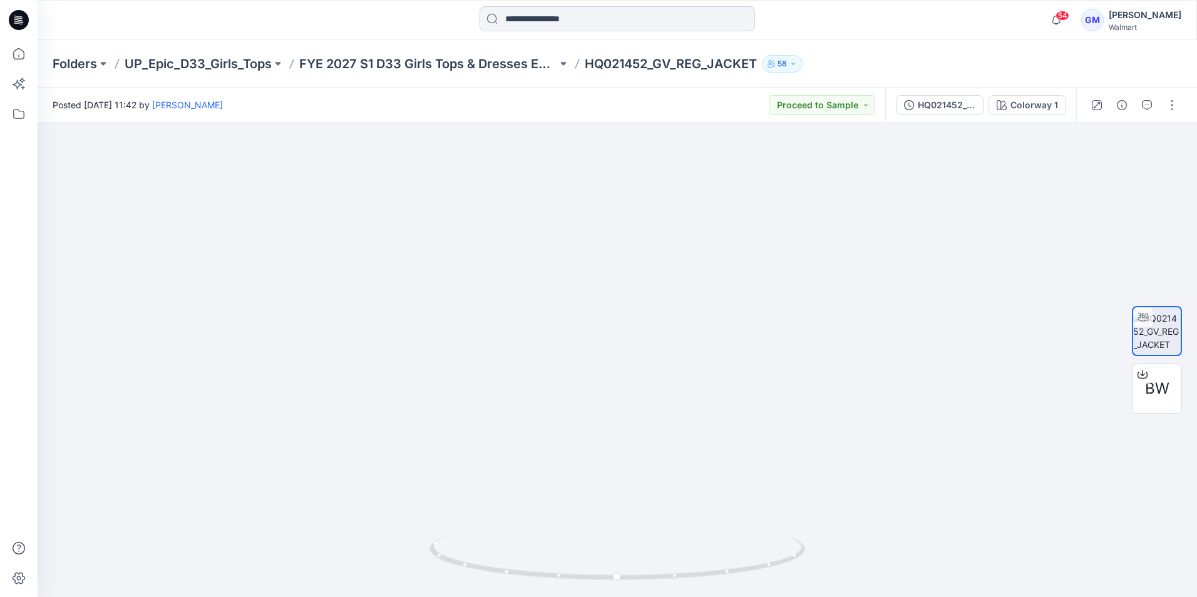
click at [589, 25] on input at bounding box center [618, 18] width 276 height 25
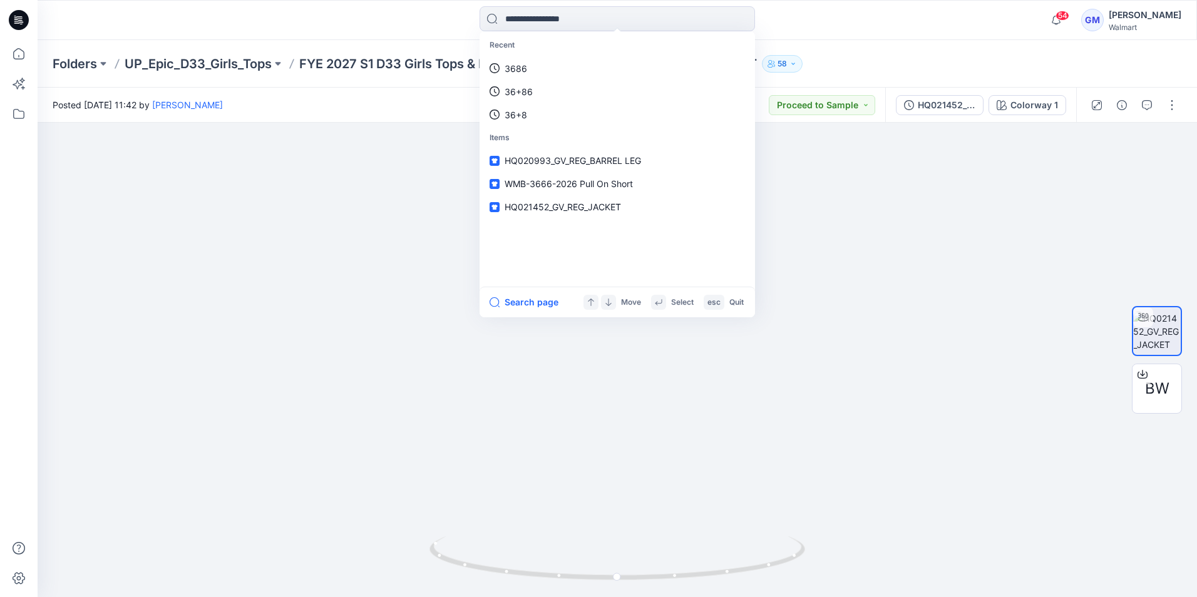
click at [18, 24] on icon at bounding box center [19, 20] width 20 height 20
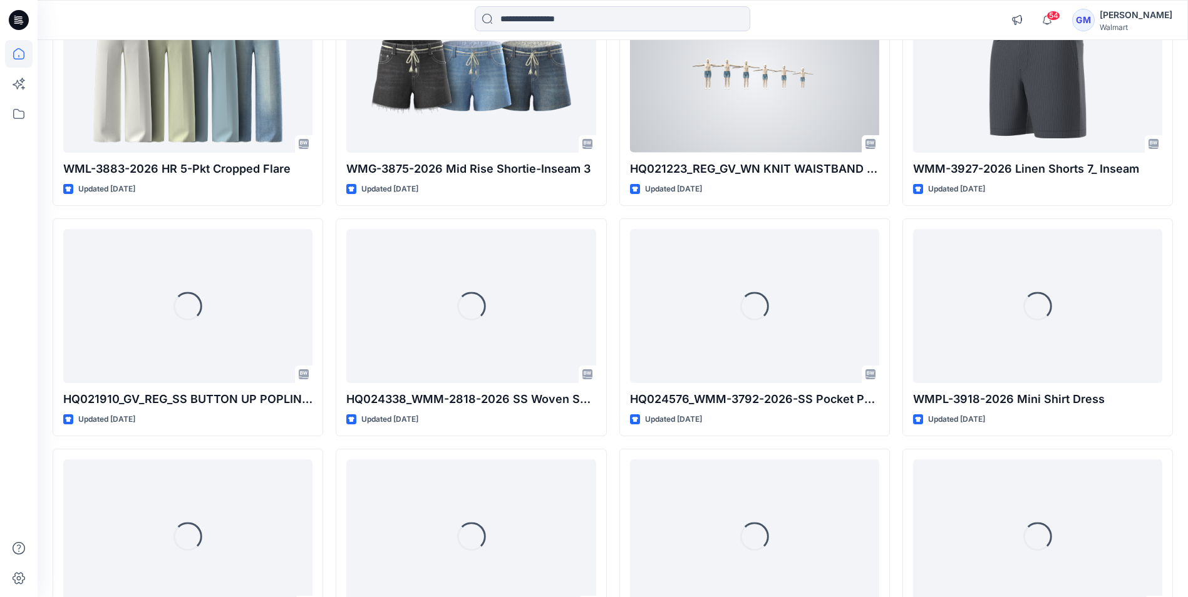
scroll to position [4150, 0]
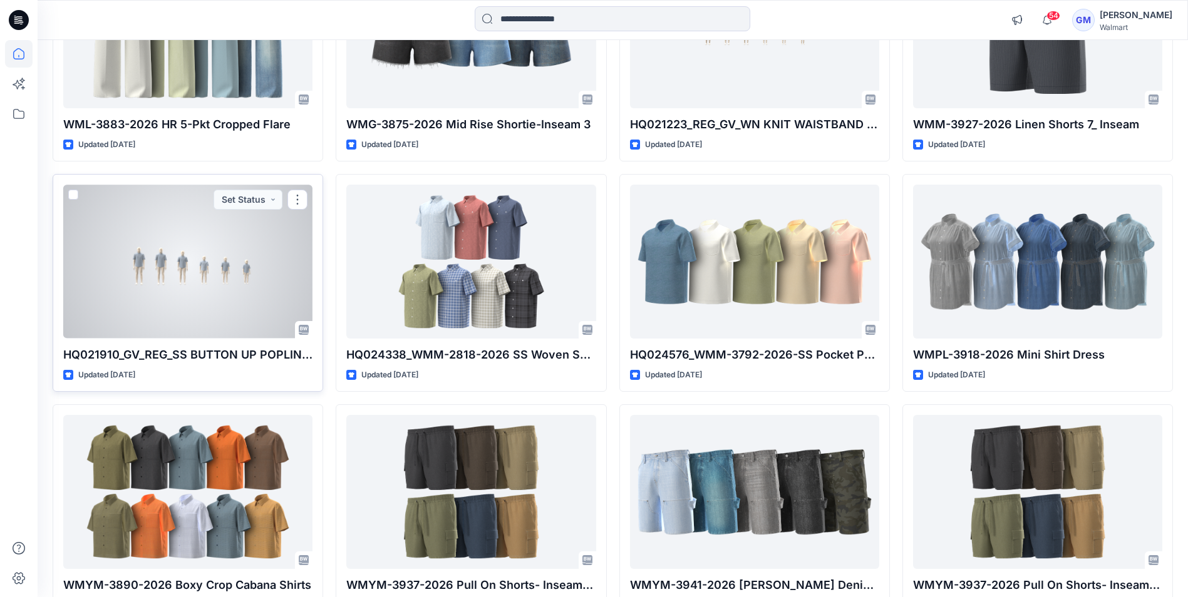
click at [220, 260] on div at bounding box center [187, 261] width 249 height 153
